Goal: Check status: Check status

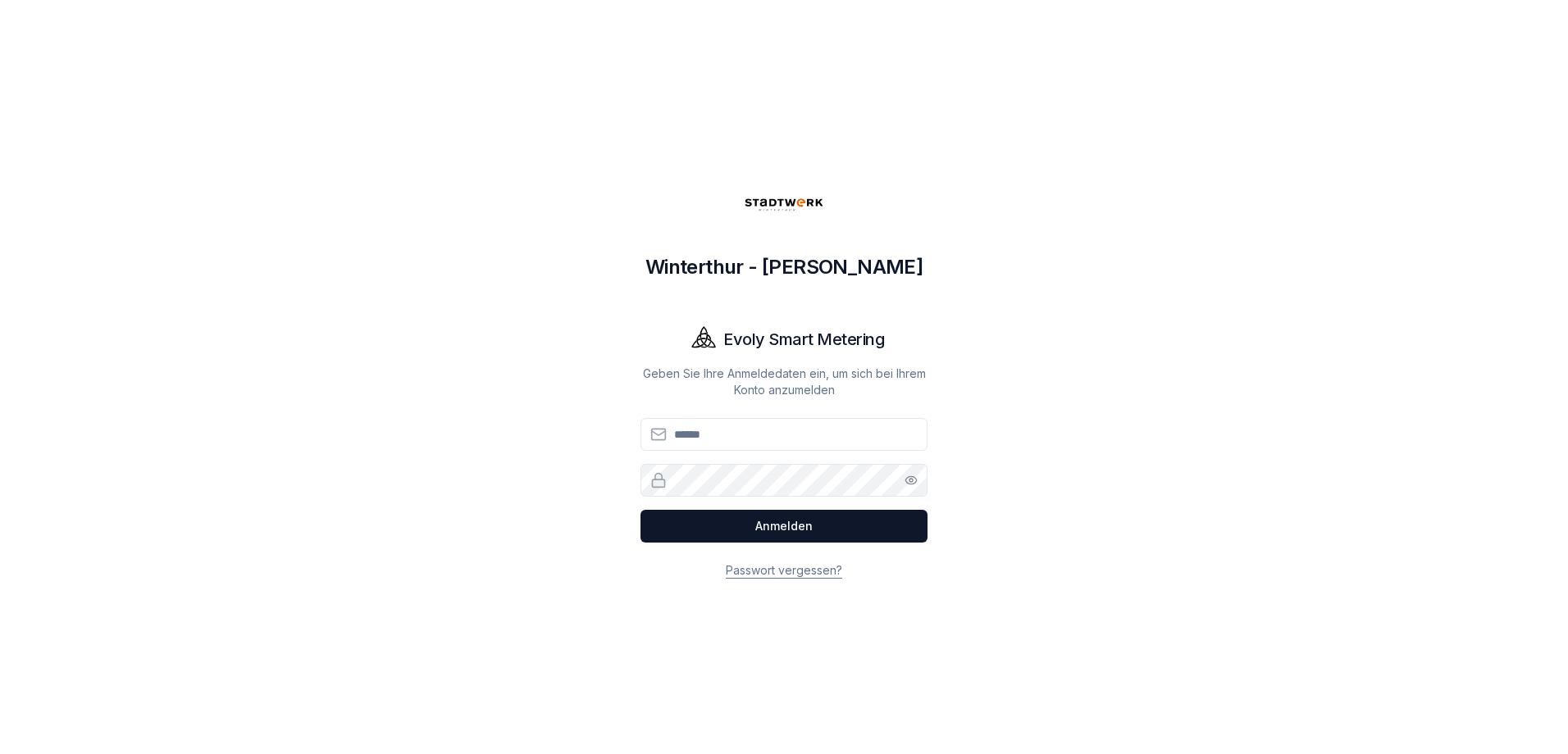
click at [745, 433] on input "E-Mail" at bounding box center [784, 434] width 287 height 33
type input "**********"
click at [641, 510] on button "Anmelden" at bounding box center [784, 526] width 287 height 33
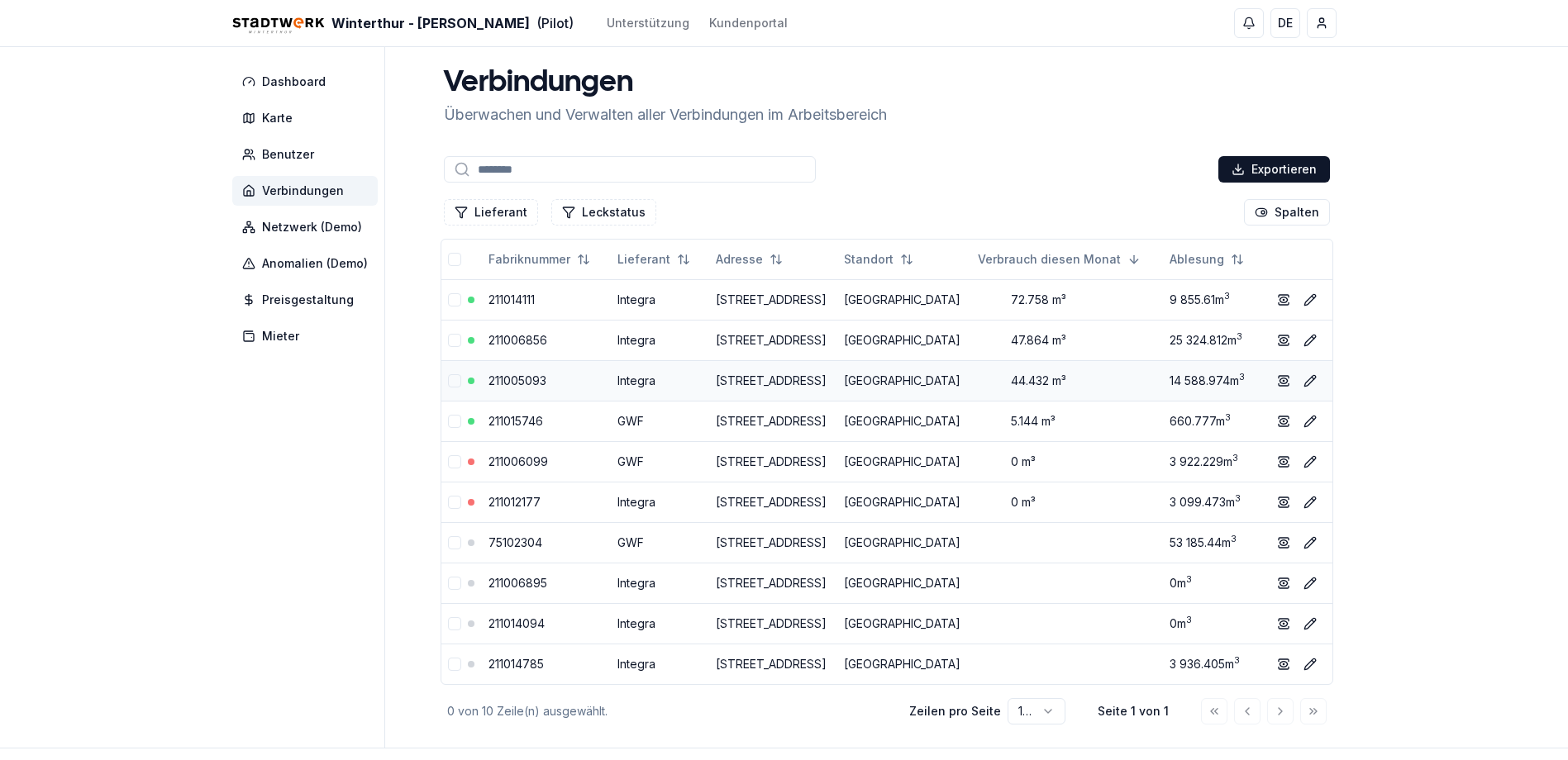
click at [827, 388] on link "[STREET_ADDRESS]" at bounding box center [771, 380] width 111 height 14
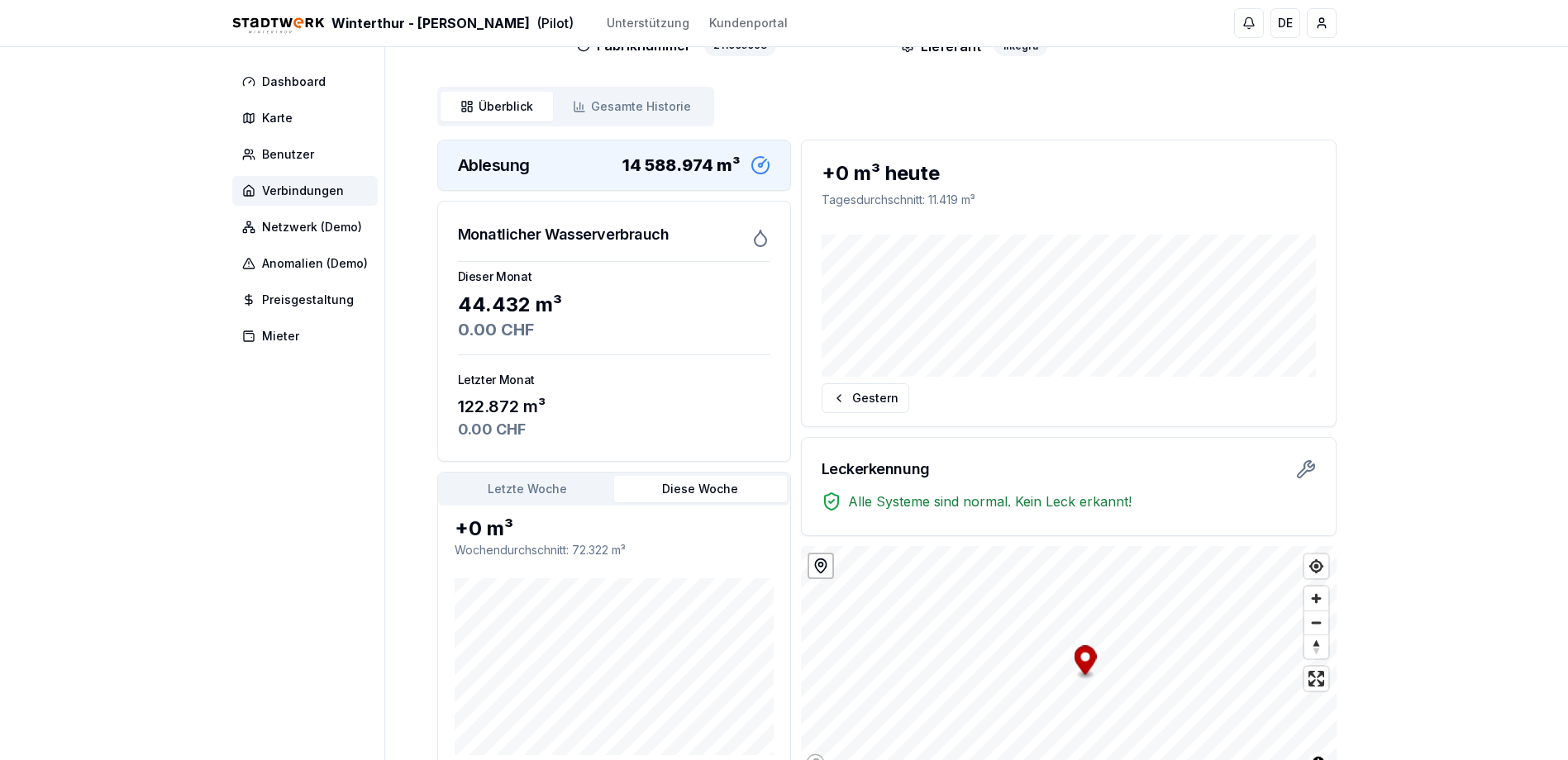
scroll to position [243, 0]
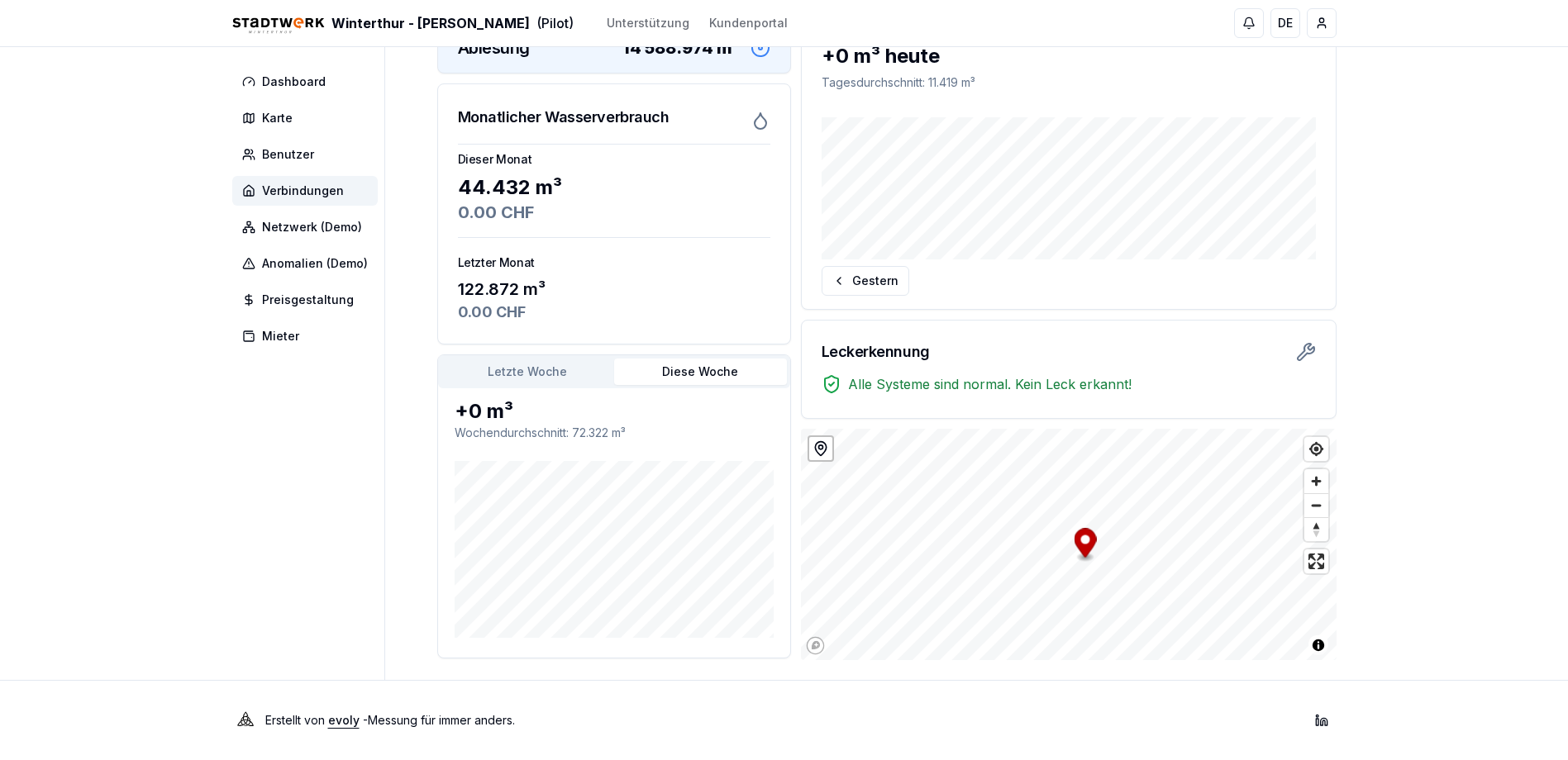
click at [547, 367] on button "Letzte Woche" at bounding box center [527, 372] width 172 height 27
click at [731, 380] on button "Diese Woche" at bounding box center [701, 372] width 172 height 27
click at [575, 380] on button "Letzte Woche" at bounding box center [527, 372] width 172 height 27
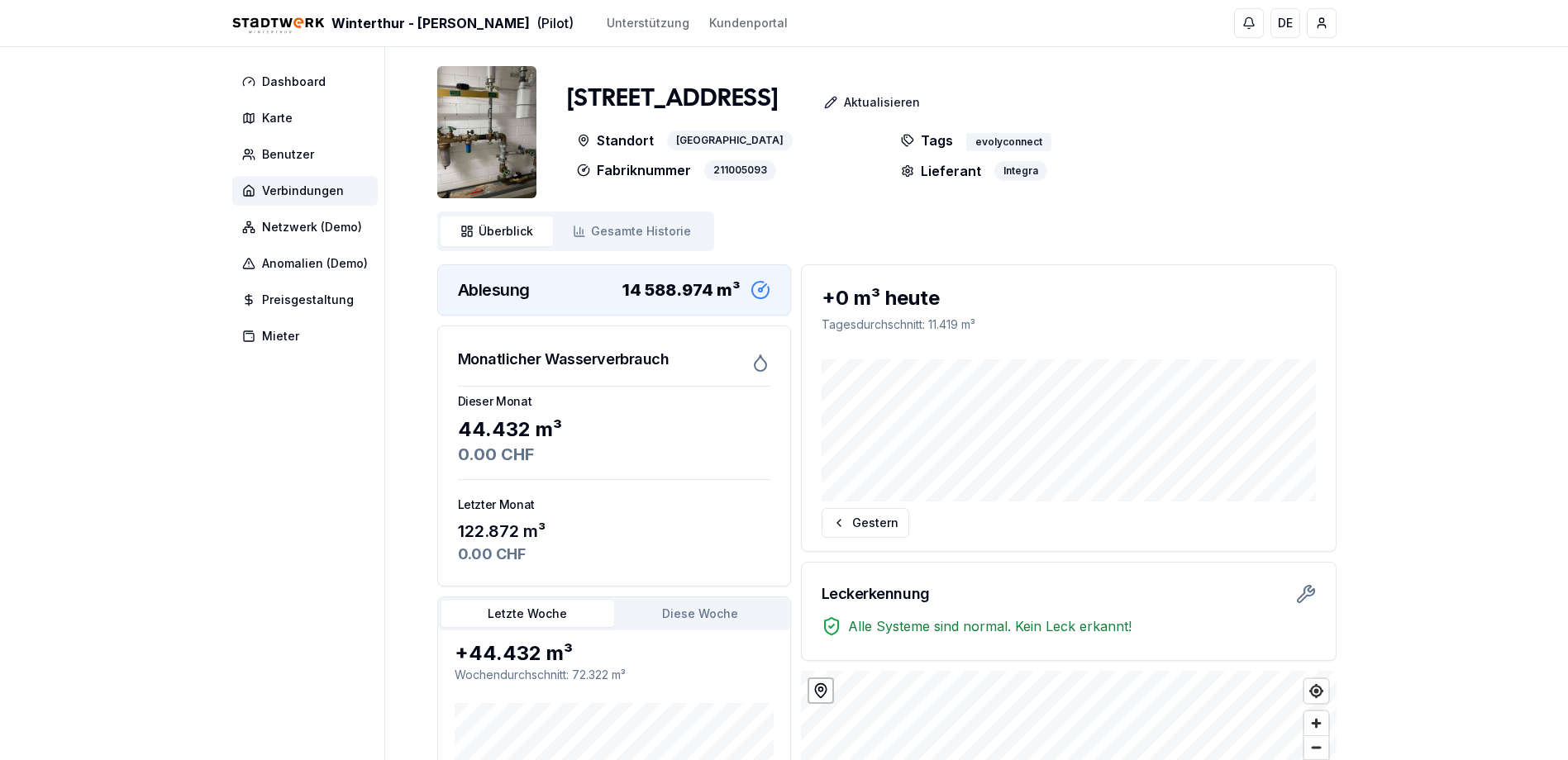
scroll to position [0, 0]
click at [852, 530] on button "Gestern" at bounding box center [866, 524] width 88 height 30
click at [1289, 516] on button "Heute" at bounding box center [1278, 524] width 76 height 30
